Goal: Task Accomplishment & Management: Complete application form

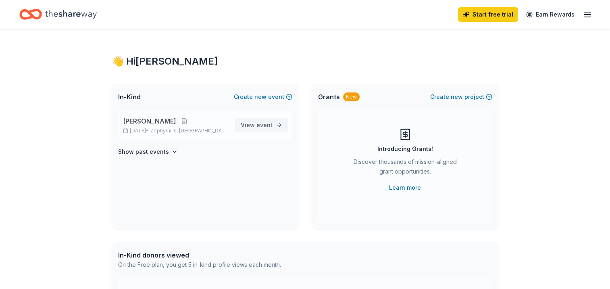
click at [258, 126] on span "event" at bounding box center [264, 124] width 16 height 7
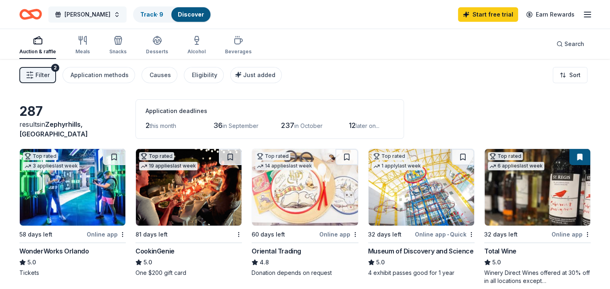
click at [105, 13] on button "Paulie Palooza" at bounding box center [87, 14] width 78 height 16
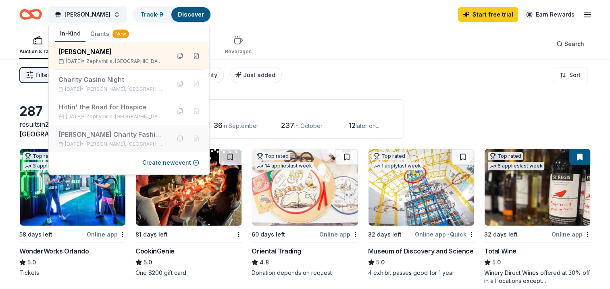
click at [97, 133] on div "[PERSON_NAME] Charity Fashion Show" at bounding box center [111, 134] width 106 height 10
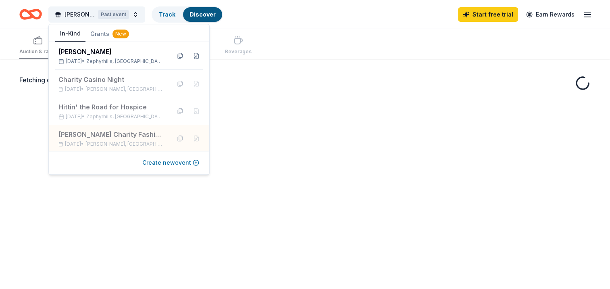
click at [181, 164] on button "Create new event" at bounding box center [170, 163] width 57 height 10
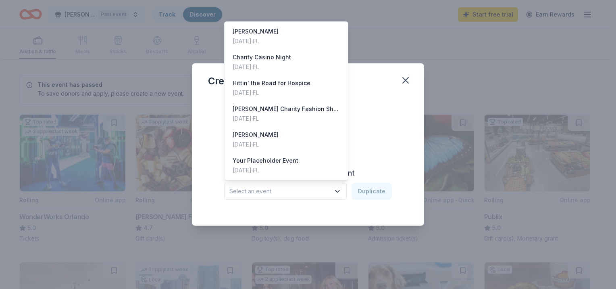
click at [330, 190] on span "Select an event" at bounding box center [279, 191] width 101 height 10
click at [298, 114] on div "Dec 10, 2024 · FL" at bounding box center [286, 119] width 107 height 10
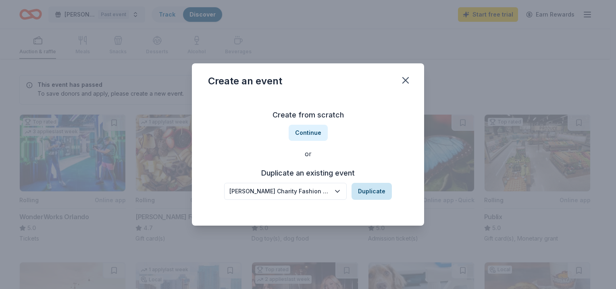
click at [368, 188] on button "Duplicate" at bounding box center [372, 191] width 40 height 17
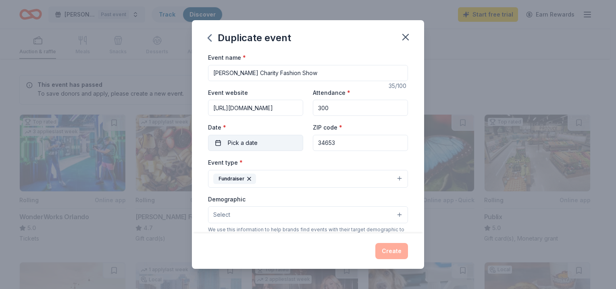
click at [253, 145] on span "Pick a date" at bounding box center [243, 143] width 30 height 10
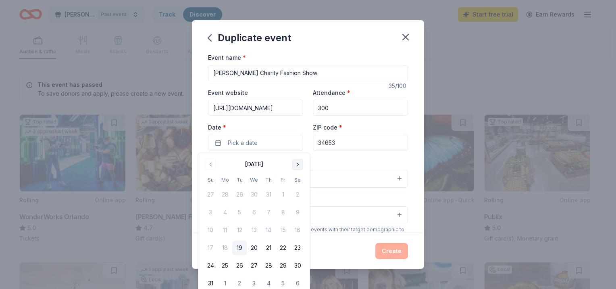
click at [296, 164] on button "Go to next month" at bounding box center [297, 163] width 11 height 11
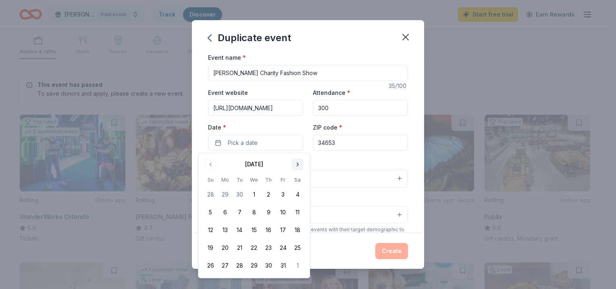
click at [296, 164] on button "Go to next month" at bounding box center [297, 163] width 11 height 11
click at [239, 211] on button "9" at bounding box center [239, 212] width 15 height 15
click at [340, 255] on div "Create" at bounding box center [308, 251] width 200 height 16
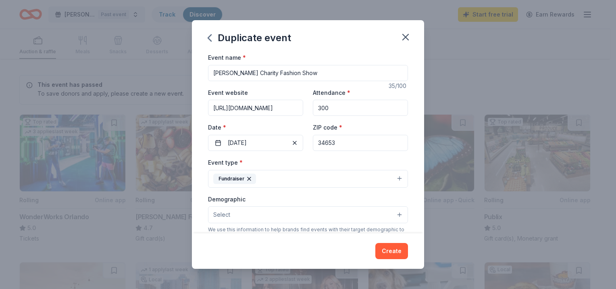
click at [243, 217] on button "Select" at bounding box center [308, 214] width 200 height 17
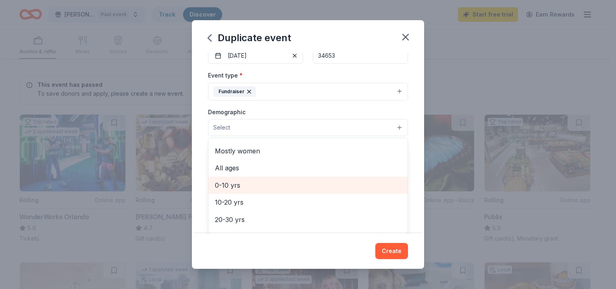
scroll to position [27, 0]
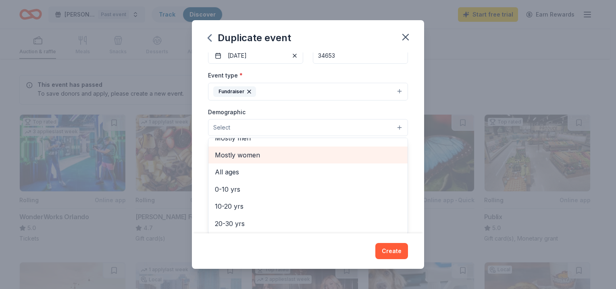
click at [239, 158] on span "Mostly women" at bounding box center [308, 155] width 186 height 10
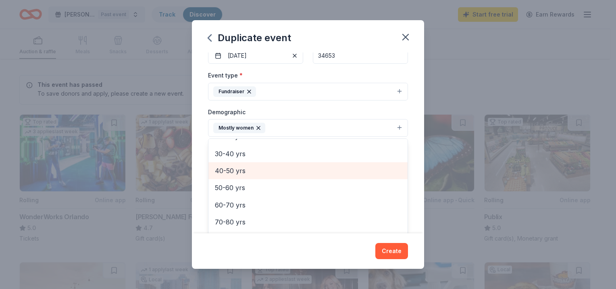
scroll to position [98, 0]
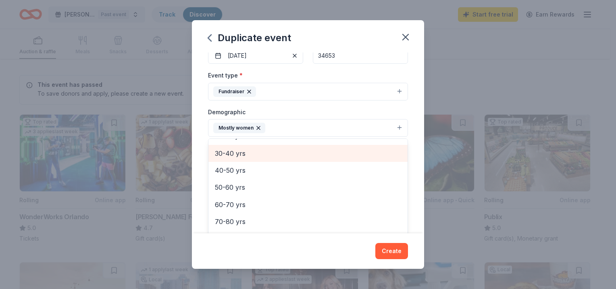
click at [232, 149] on span "30-40 yrs" at bounding box center [308, 153] width 186 height 10
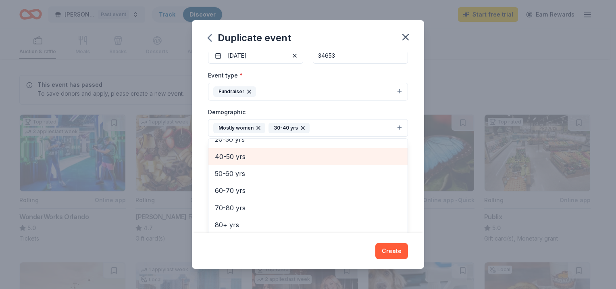
scroll to position [95, 0]
click at [229, 162] on div "40-50 yrs" at bounding box center [307, 156] width 199 height 17
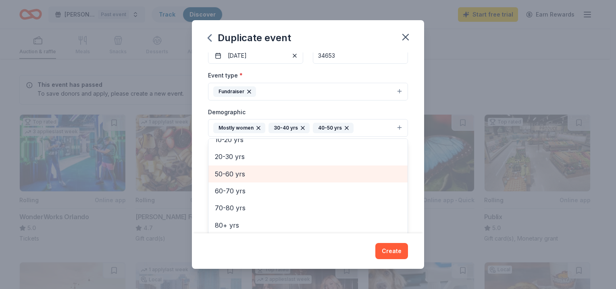
click at [229, 170] on span "50-60 yrs" at bounding box center [308, 174] width 186 height 10
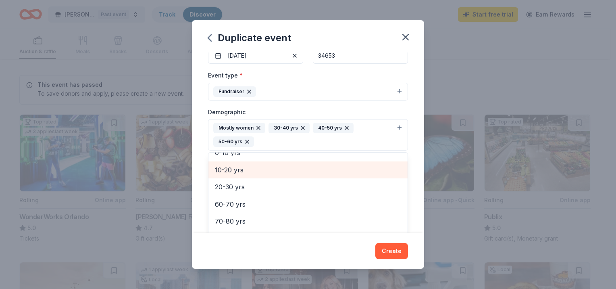
scroll to position [61, 0]
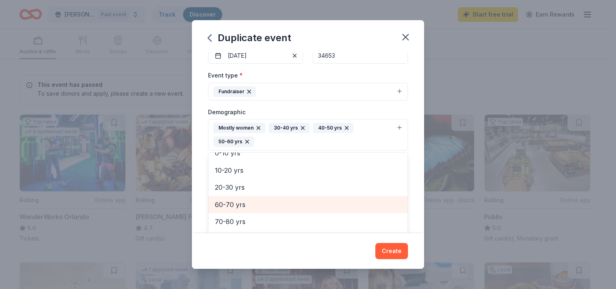
click at [227, 206] on span "60-70 yrs" at bounding box center [308, 204] width 186 height 10
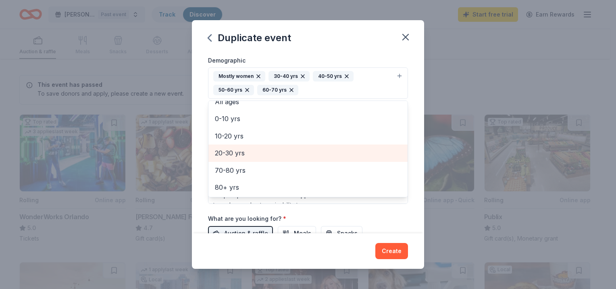
scroll to position [139, 0]
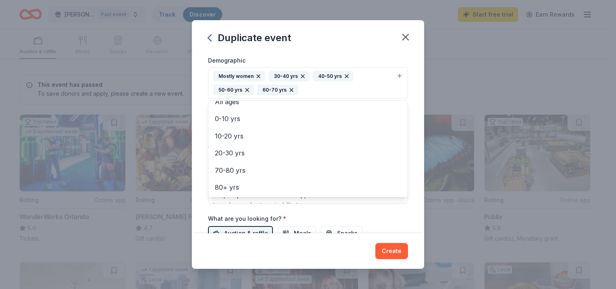
click at [380, 212] on div "Event name * Candace Glewen Charity Fashion Show 35 /100 Event website https://…" at bounding box center [308, 108] width 200 height 388
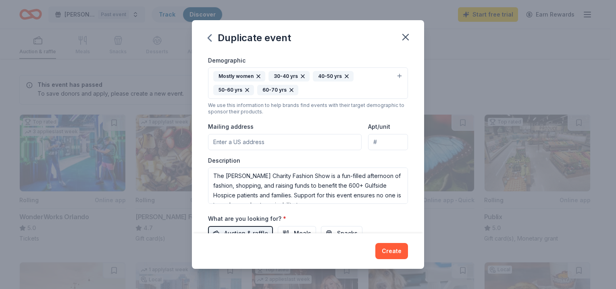
scroll to position [10, 0]
click at [273, 143] on input "Mailing address" at bounding box center [285, 142] width 154 height 16
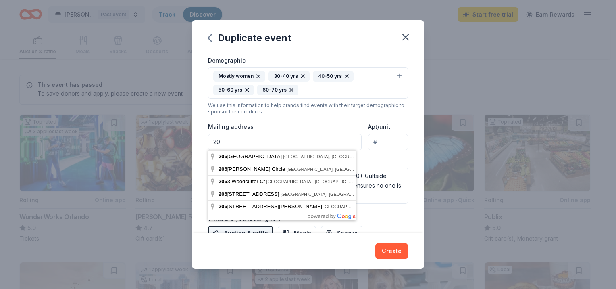
type input "2"
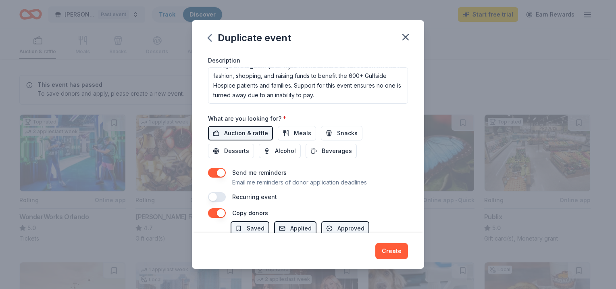
scroll to position [293, 0]
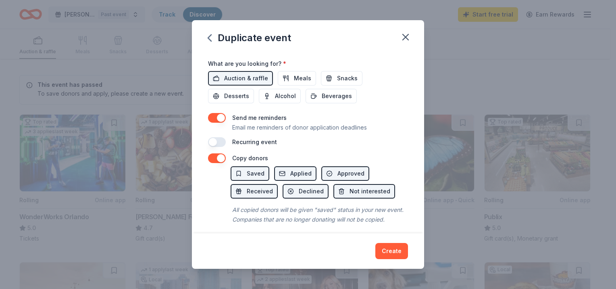
click at [212, 141] on button "button" at bounding box center [217, 142] width 18 height 10
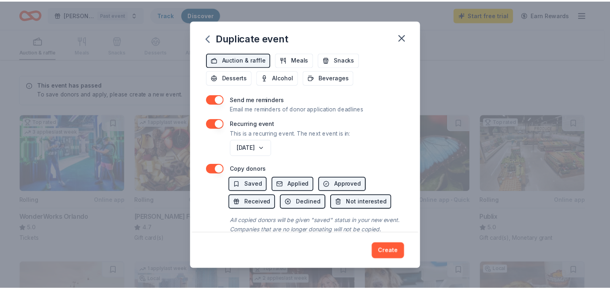
scroll to position [337, 0]
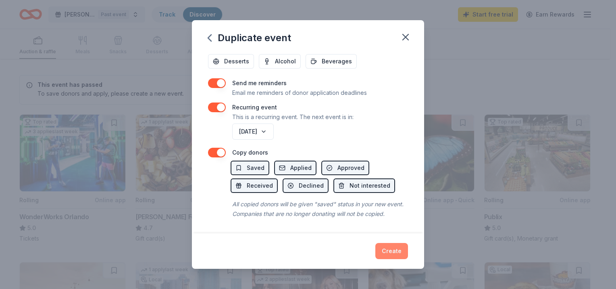
click at [393, 249] on button "Create" at bounding box center [391, 251] width 33 height 16
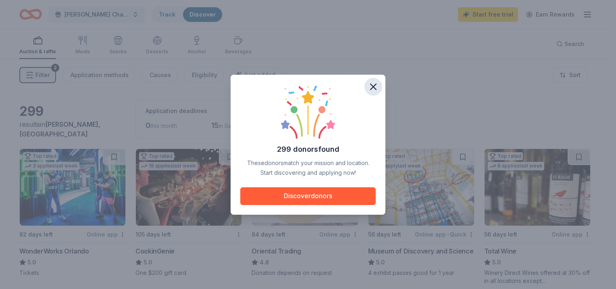
click at [376, 87] on icon "button" at bounding box center [373, 86] width 11 height 11
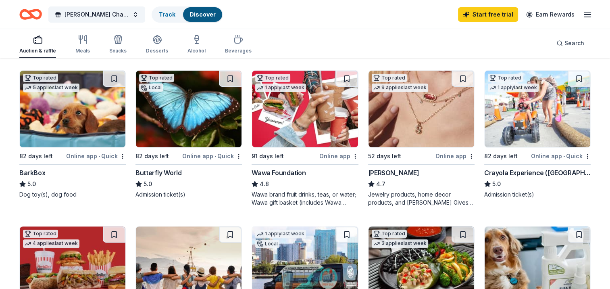
scroll to position [235, 0]
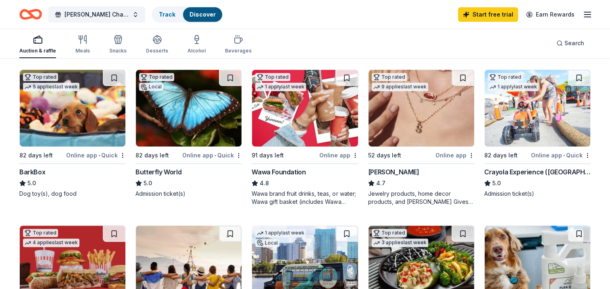
click at [411, 100] on img at bounding box center [421, 108] width 106 height 77
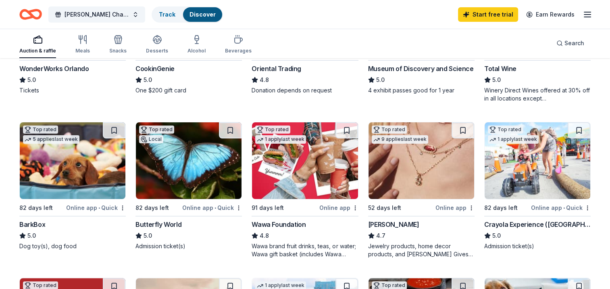
scroll to position [183, 0]
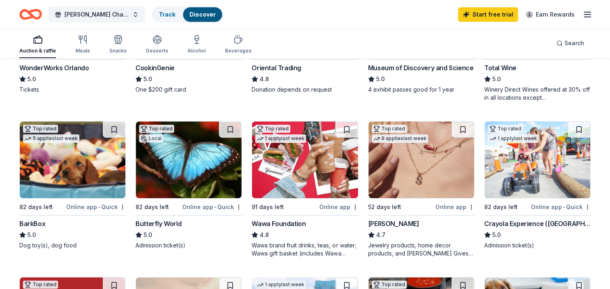
click at [445, 177] on img at bounding box center [421, 159] width 106 height 77
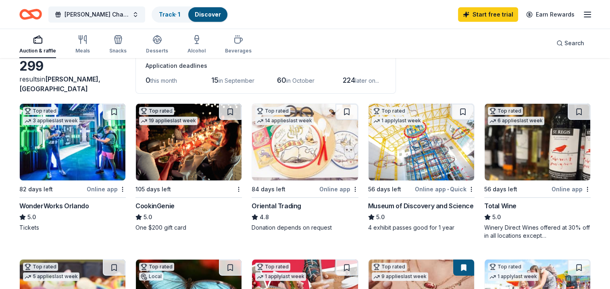
scroll to position [46, 0]
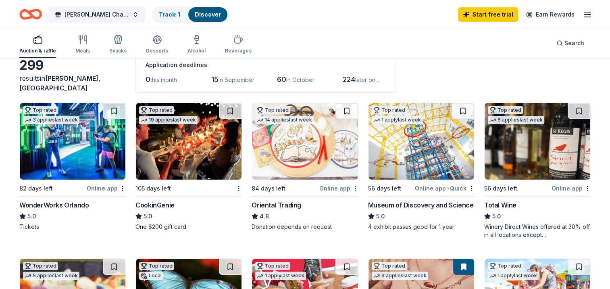
click at [543, 138] on img at bounding box center [538, 141] width 106 height 77
click at [131, 16] on button "Candace Glewen Charity Fashion Show" at bounding box center [96, 14] width 97 height 16
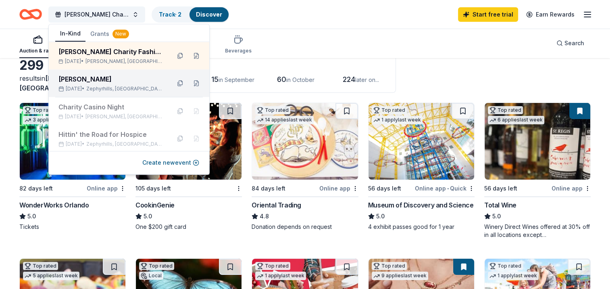
click at [102, 79] on div "[PERSON_NAME]" at bounding box center [111, 79] width 106 height 10
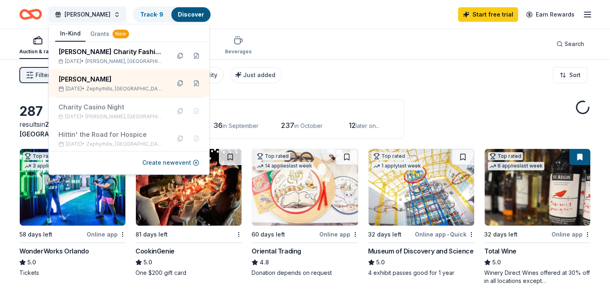
click at [381, 67] on div "Filter 2 Application methods Causes Eligibility Just added Sort" at bounding box center [305, 75] width 610 height 32
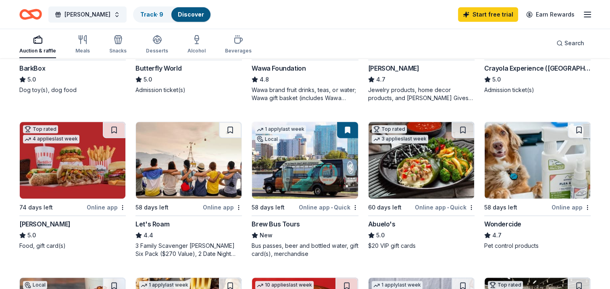
scroll to position [339, 0]
click at [306, 165] on img at bounding box center [305, 159] width 106 height 77
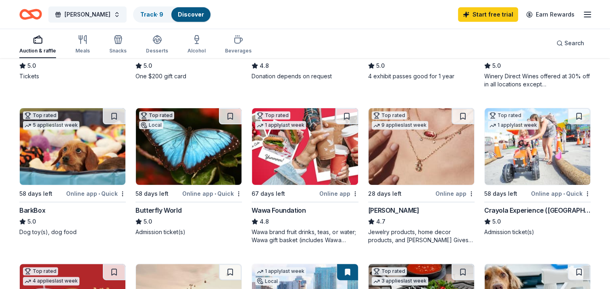
scroll to position [179, 0]
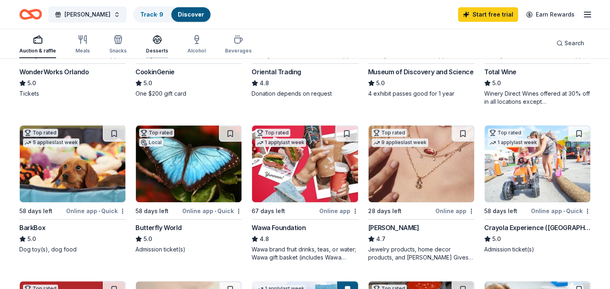
click at [154, 43] on icon "button" at bounding box center [157, 42] width 7 height 3
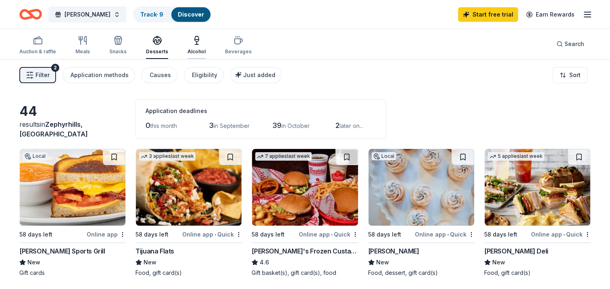
click at [193, 39] on icon "button" at bounding box center [197, 40] width 10 height 10
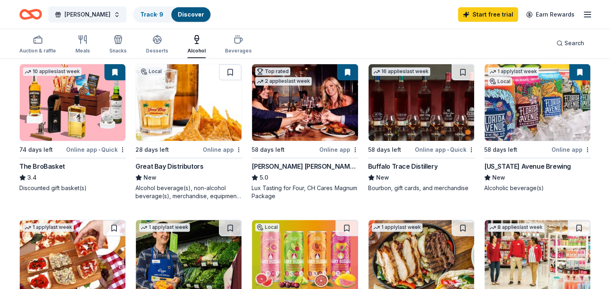
scroll to position [223, 0]
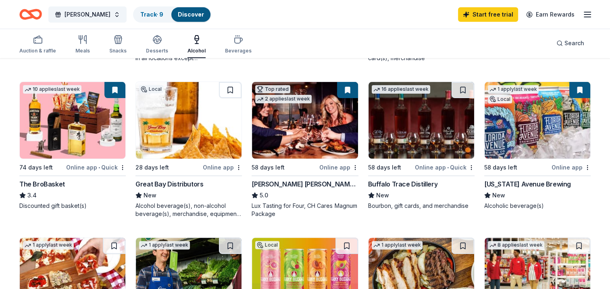
click at [521, 118] on img at bounding box center [538, 120] width 106 height 77
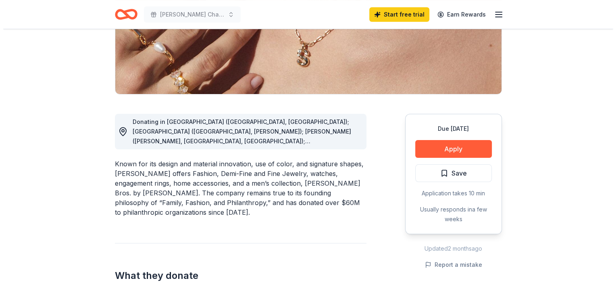
scroll to position [150, 0]
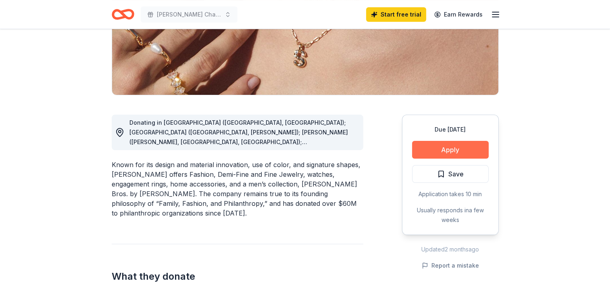
click at [465, 146] on button "Apply" at bounding box center [450, 150] width 77 height 18
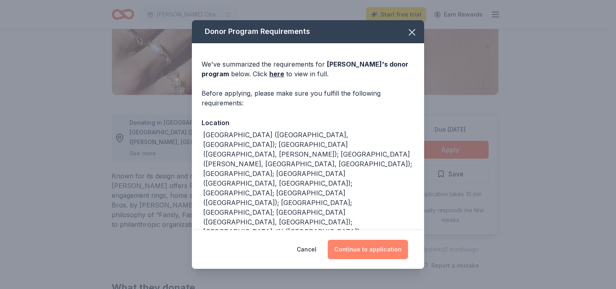
click at [355, 252] on button "Continue to application" at bounding box center [368, 248] width 80 height 19
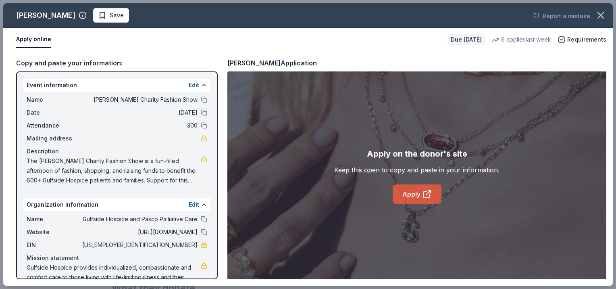
click at [406, 192] on link "Apply" at bounding box center [417, 193] width 49 height 19
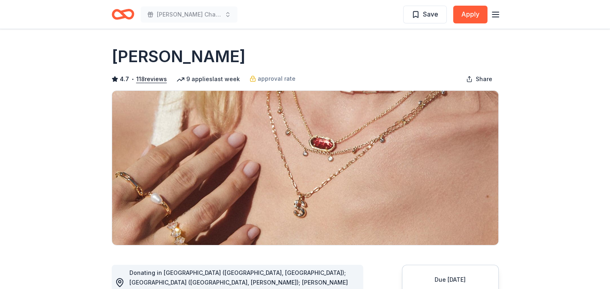
click at [434, 18] on span "Save" at bounding box center [430, 14] width 15 height 10
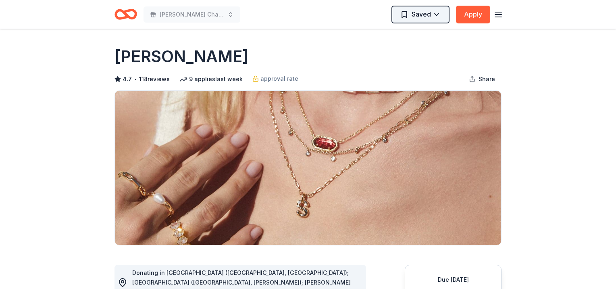
click at [434, 17] on html "[PERSON_NAME] Charity Fashion Show Saved Apply Due [DATE] Share [PERSON_NAME] 4…" at bounding box center [308, 144] width 616 height 289
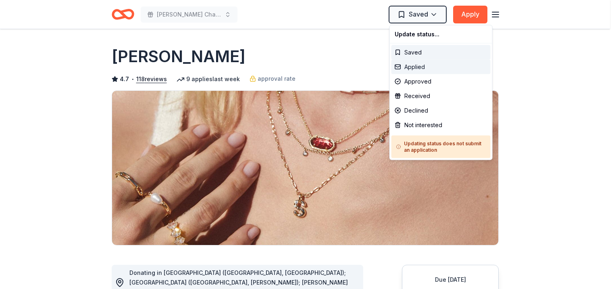
click at [422, 69] on div "Applied" at bounding box center [440, 67] width 99 height 15
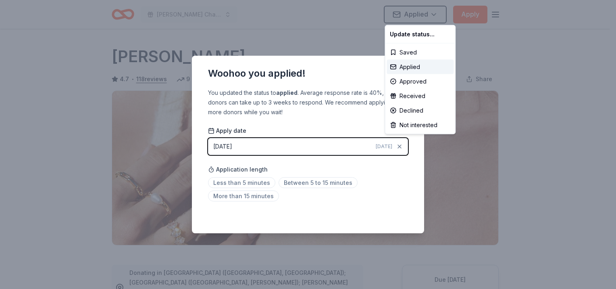
click at [392, 194] on html "Candace Glewen Charity Fashion Show Applied Apply Due in 52 days Share Kendra S…" at bounding box center [308, 144] width 616 height 289
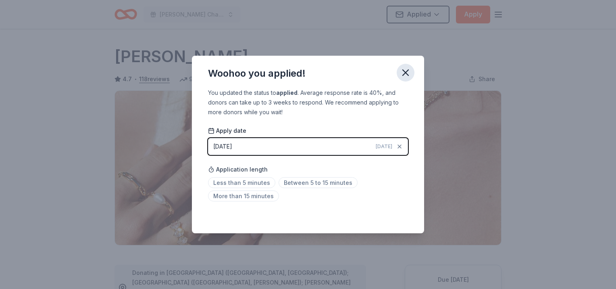
click at [405, 74] on icon "button" at bounding box center [405, 72] width 11 height 11
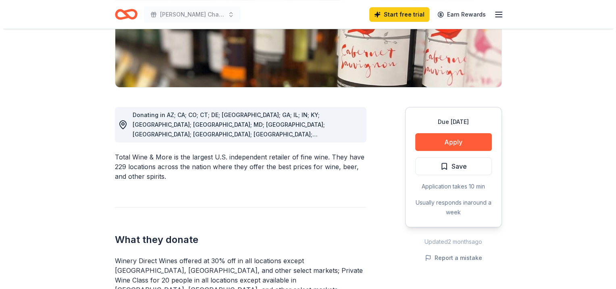
scroll to position [183, 0]
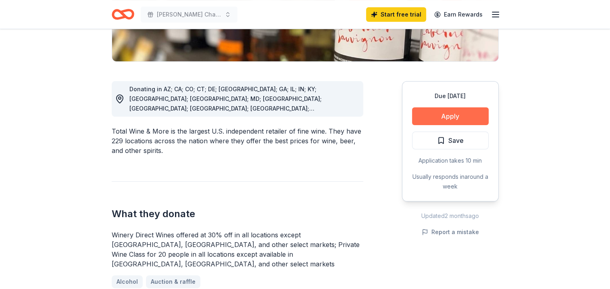
click at [447, 109] on button "Apply" at bounding box center [450, 116] width 77 height 18
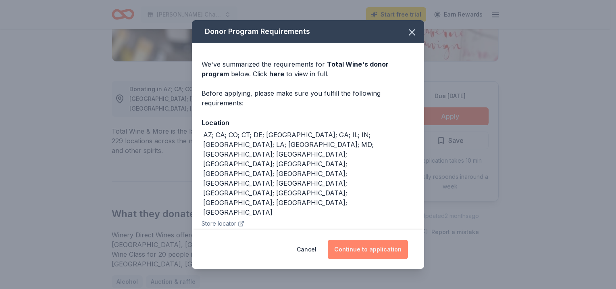
click at [356, 250] on button "Continue to application" at bounding box center [368, 248] width 80 height 19
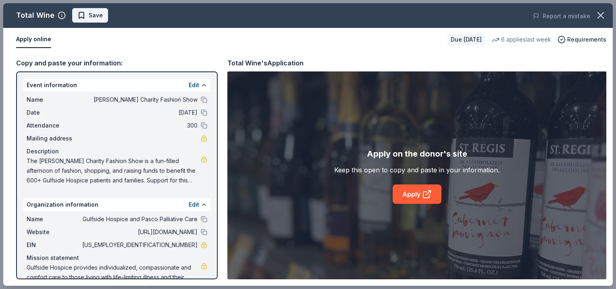
click at [95, 18] on span "Save" at bounding box center [96, 15] width 14 height 10
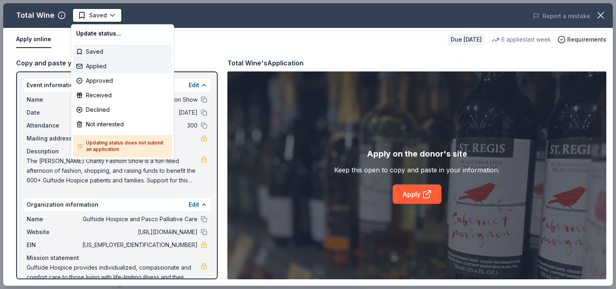
click at [101, 69] on div "Applied" at bounding box center [122, 66] width 99 height 15
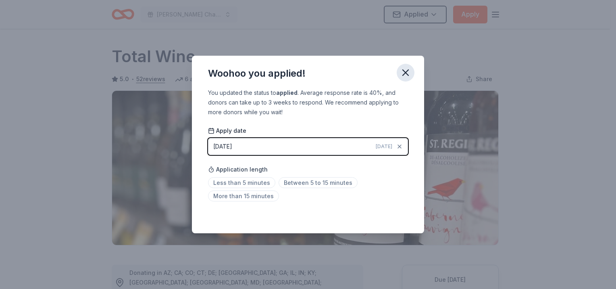
click at [402, 76] on icon "button" at bounding box center [405, 72] width 11 height 11
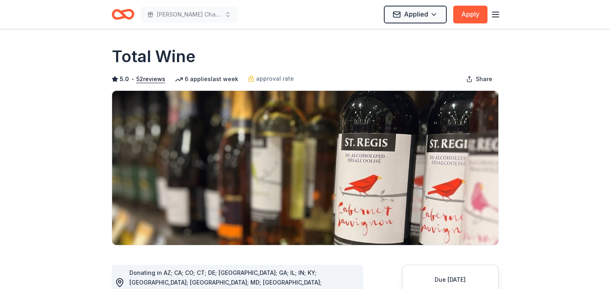
click at [359, 155] on img at bounding box center [305, 168] width 386 height 154
click at [469, 11] on button "Apply" at bounding box center [470, 15] width 34 height 18
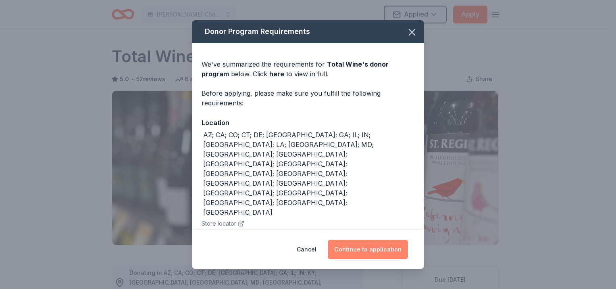
click at [351, 250] on button "Continue to application" at bounding box center [368, 248] width 80 height 19
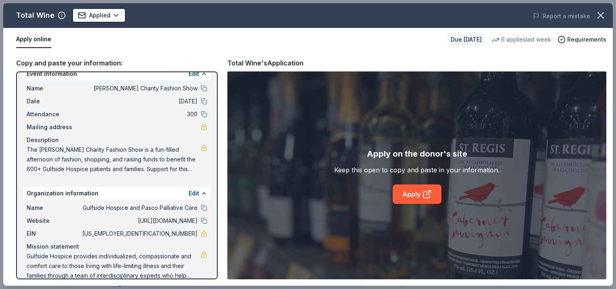
scroll to position [13, 0]
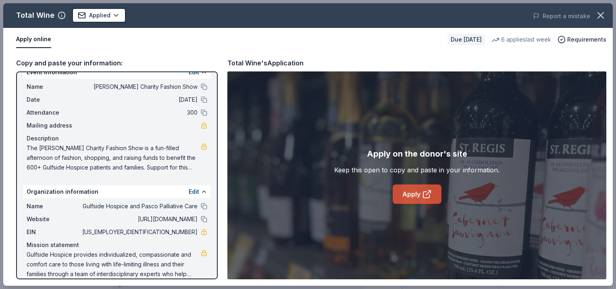
click at [420, 198] on link "Apply" at bounding box center [417, 193] width 49 height 19
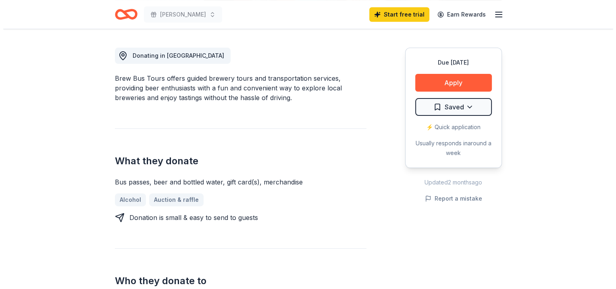
scroll to position [203, 0]
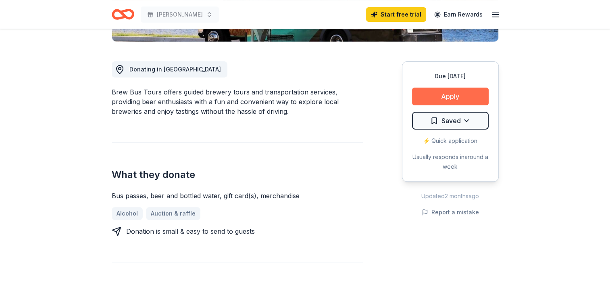
click at [448, 104] on button "Apply" at bounding box center [450, 96] width 77 height 18
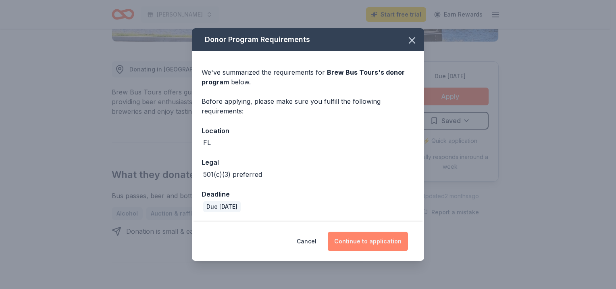
click at [368, 237] on button "Continue to application" at bounding box center [368, 240] width 80 height 19
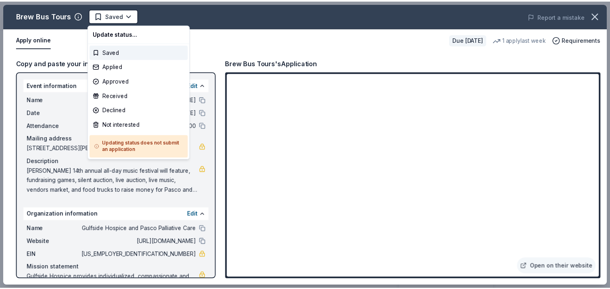
scroll to position [0, 0]
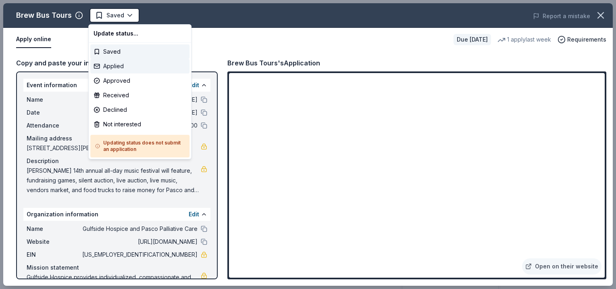
click at [118, 67] on div "Applied" at bounding box center [139, 66] width 99 height 15
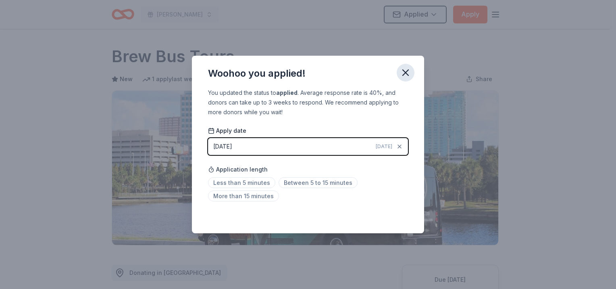
click at [403, 74] on icon "button" at bounding box center [405, 72] width 11 height 11
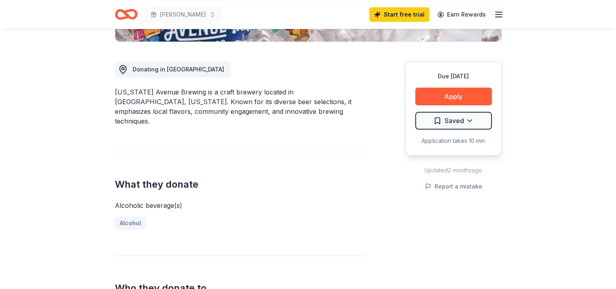
scroll to position [203, 0]
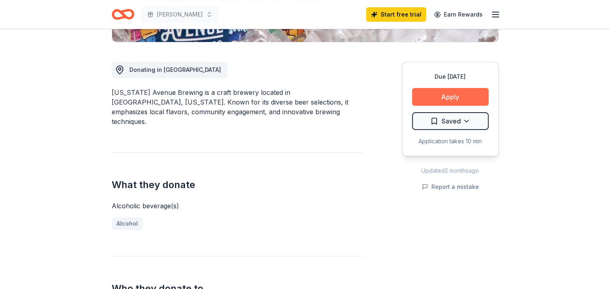
click at [448, 95] on button "Apply" at bounding box center [450, 97] width 77 height 18
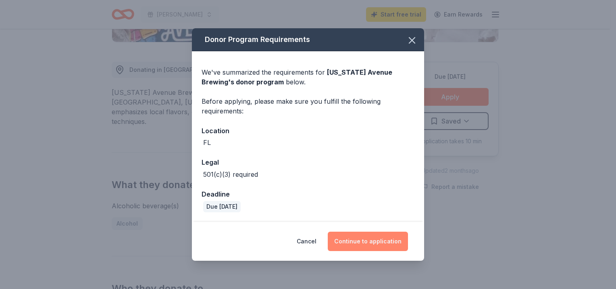
click at [368, 240] on button "Continue to application" at bounding box center [368, 240] width 80 height 19
